Goal: Task Accomplishment & Management: Manage account settings

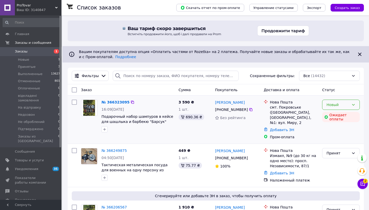
click at [353, 103] on icon at bounding box center [353, 105] width 4 height 4
click at [341, 117] on li "Принят" at bounding box center [340, 115] width 37 height 9
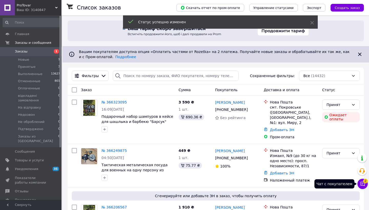
click at [363, 183] on icon at bounding box center [362, 183] width 5 height 5
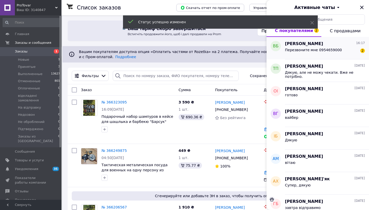
click at [323, 48] on span "Перезвоните мне 0954659000" at bounding box center [313, 50] width 57 height 4
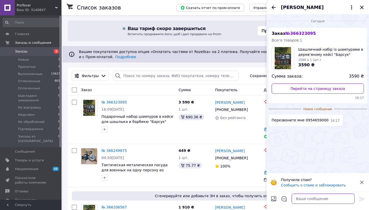
click at [307, 198] on textarea at bounding box center [322, 198] width 63 height 10
type textarea "вітаю"
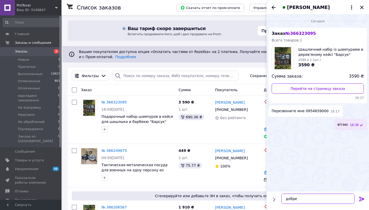
type textarea "добре"
type textarea "близько 10 ранку вас наберемо"
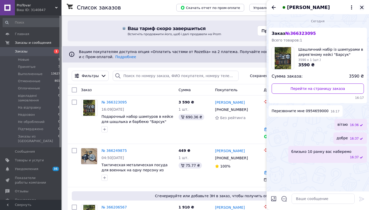
click at [362, 8] on icon "Закрыть" at bounding box center [361, 7] width 3 height 3
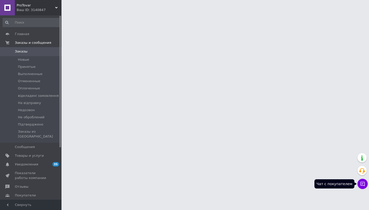
click at [362, 185] on icon at bounding box center [362, 184] width 4 height 4
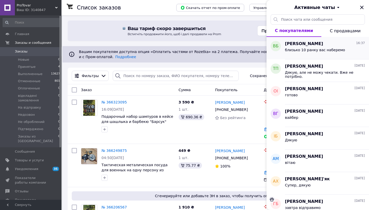
click at [321, 43] on div "Виталий Больбат 16:37" at bounding box center [325, 44] width 80 height 6
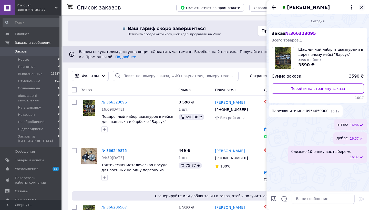
click at [362, 8] on icon "Закрыть" at bounding box center [361, 7] width 6 height 6
